Goal: Task Accomplishment & Management: Complete application form

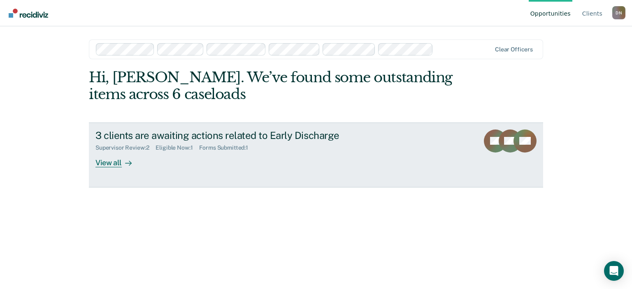
click at [363, 144] on div "Supervisor Review : 2 Eligible Now : 1 Forms Submitted : 1" at bounding box center [239, 146] width 289 height 10
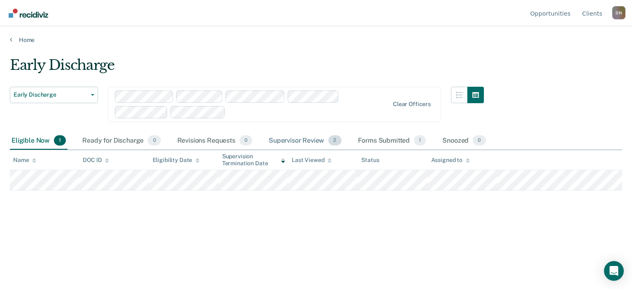
click at [322, 139] on div "Supervisor Review 2" at bounding box center [305, 141] width 76 height 18
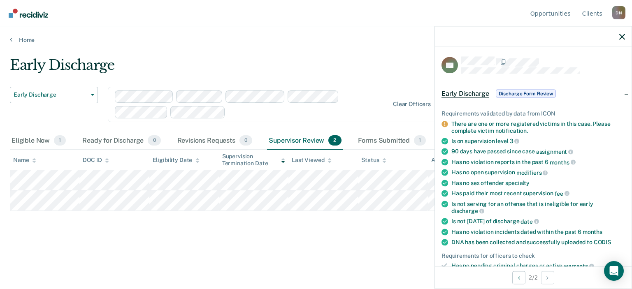
click at [532, 93] on span "Discharge Form Review" at bounding box center [526, 94] width 60 height 8
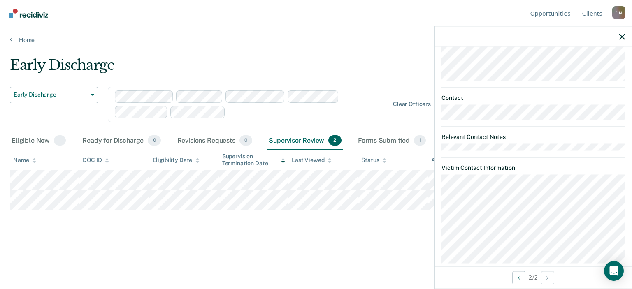
scroll to position [136, 0]
click at [620, 271] on div "Open Intercom Messenger" at bounding box center [614, 271] width 22 height 22
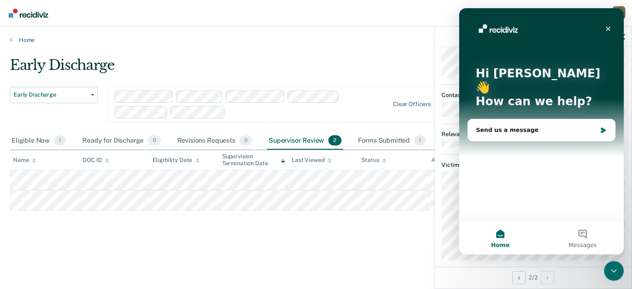
scroll to position [0, 0]
click at [608, 27] on icon "Close" at bounding box center [608, 29] width 7 height 7
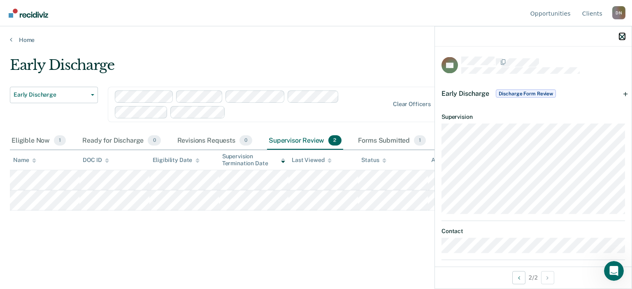
click at [623, 39] on icon "button" at bounding box center [622, 37] width 6 height 6
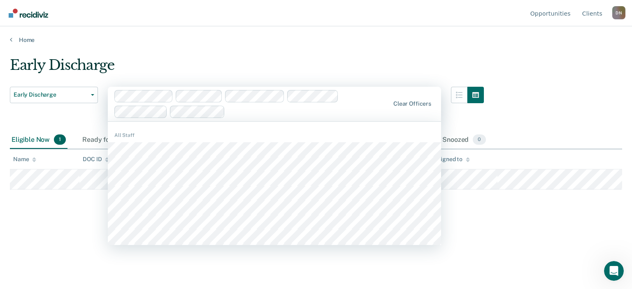
click at [353, 72] on div "Early Discharge" at bounding box center [247, 68] width 474 height 23
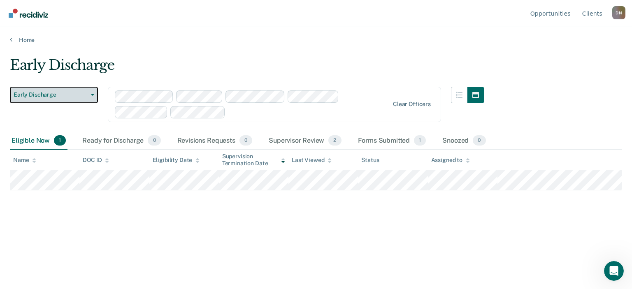
click at [89, 94] on span "button" at bounding box center [91, 95] width 7 height 2
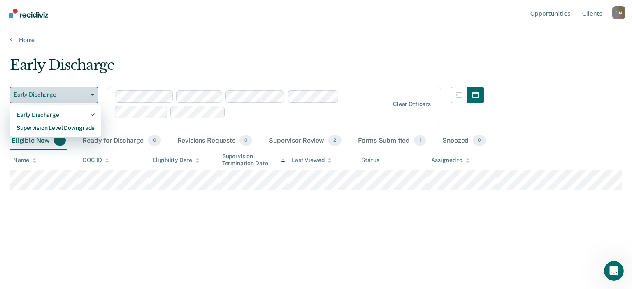
click at [89, 94] on span "button" at bounding box center [91, 95] width 7 height 2
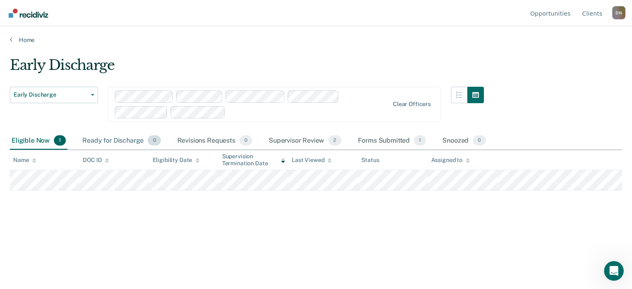
click at [141, 142] on div "Ready for Discharge 0" at bounding box center [121, 141] width 81 height 18
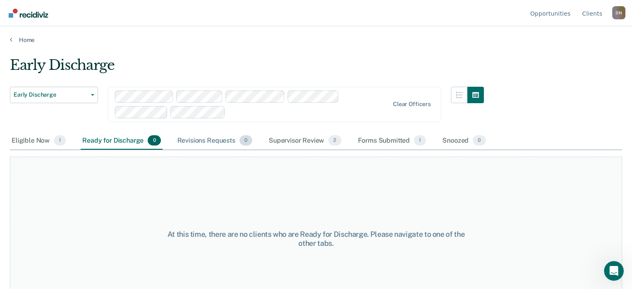
click at [215, 142] on div "Revisions Requests 0" at bounding box center [215, 141] width 78 height 18
click at [383, 143] on div "Forms Submitted 1" at bounding box center [392, 141] width 72 height 18
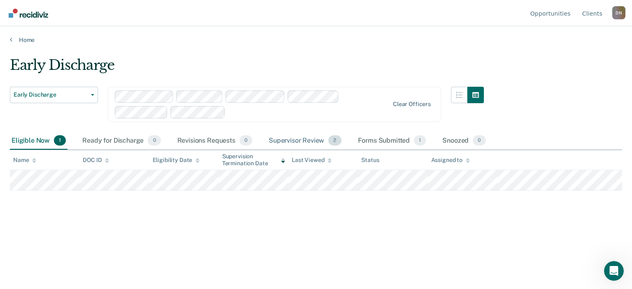
click at [292, 136] on div "Supervisor Review 2" at bounding box center [305, 141] width 76 height 18
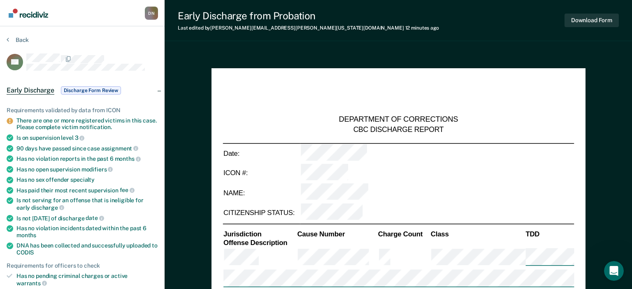
type textarea "x"
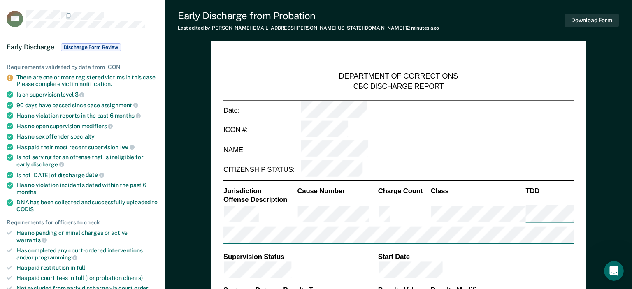
scroll to position [174, 0]
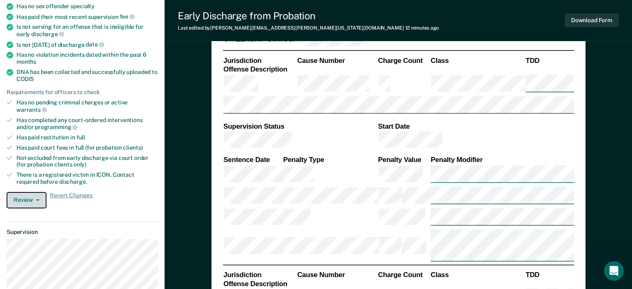
click at [25, 192] on button "Review" at bounding box center [27, 200] width 40 height 16
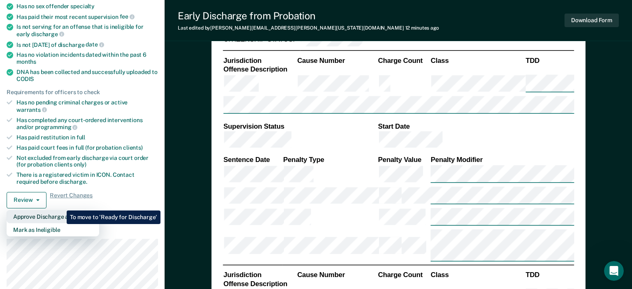
click at [60, 210] on button "Approve Discharge and Forms" at bounding box center [53, 216] width 93 height 13
